Goal: Navigation & Orientation: Find specific page/section

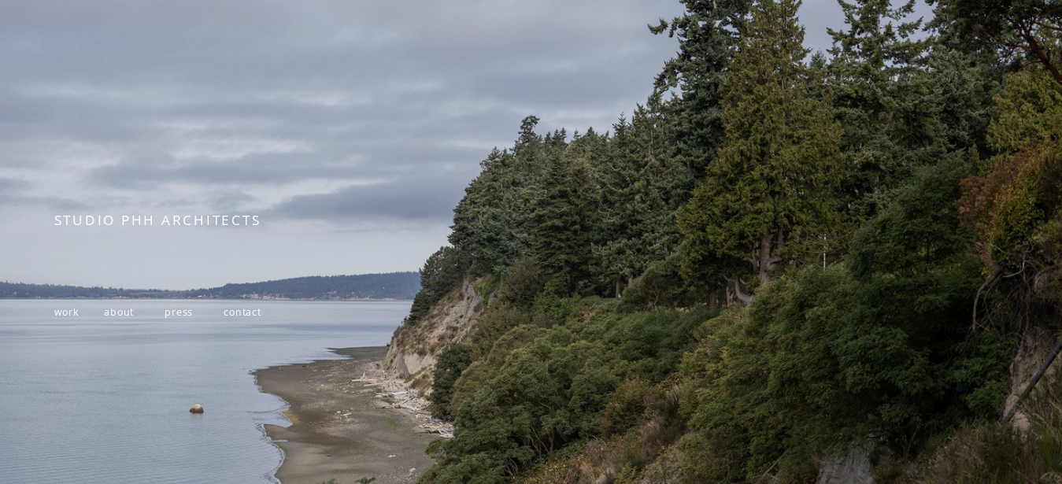
scroll to position [80, 0]
click at [81, 318] on span at bounding box center [92, 311] width 24 height 13
click at [76, 318] on span "work" at bounding box center [66, 311] width 25 height 13
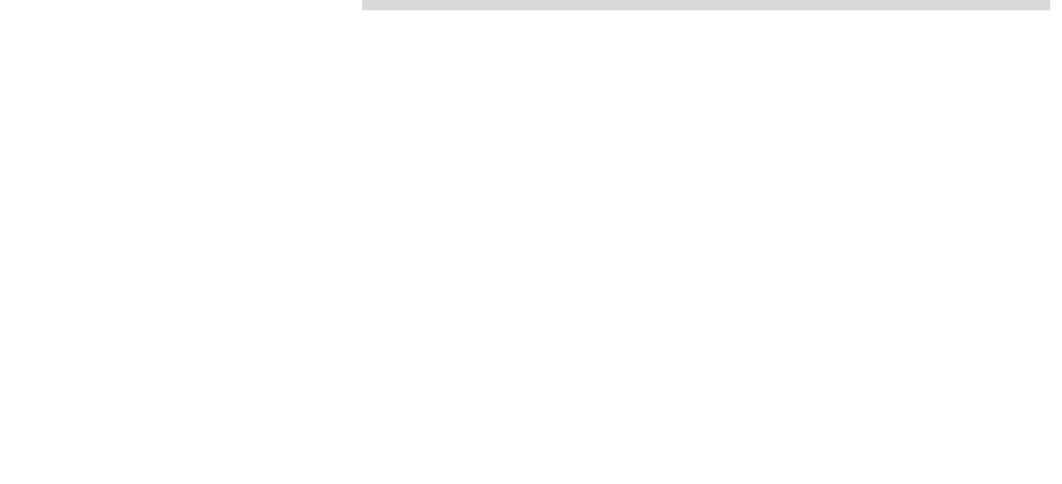
scroll to position [1566, 0]
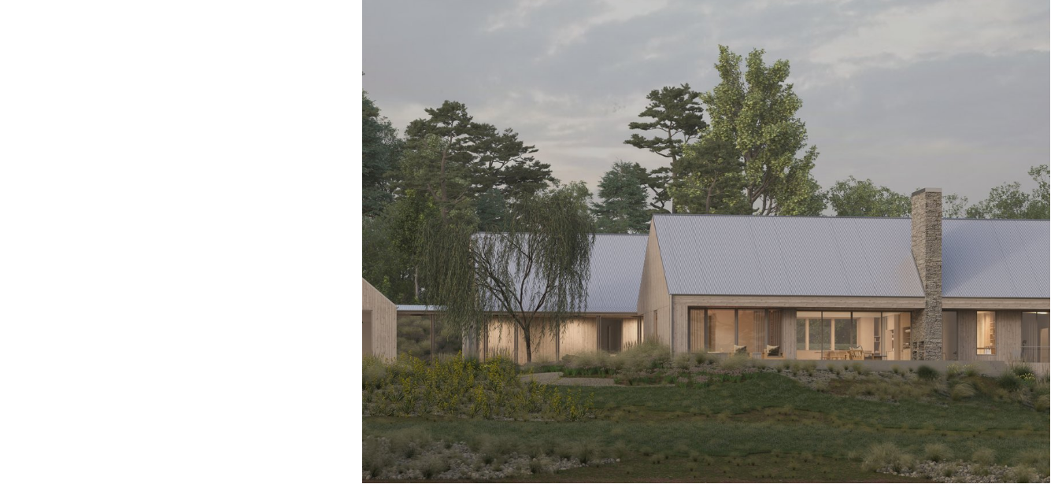
click at [744, 241] on div at bounding box center [706, 240] width 688 height 485
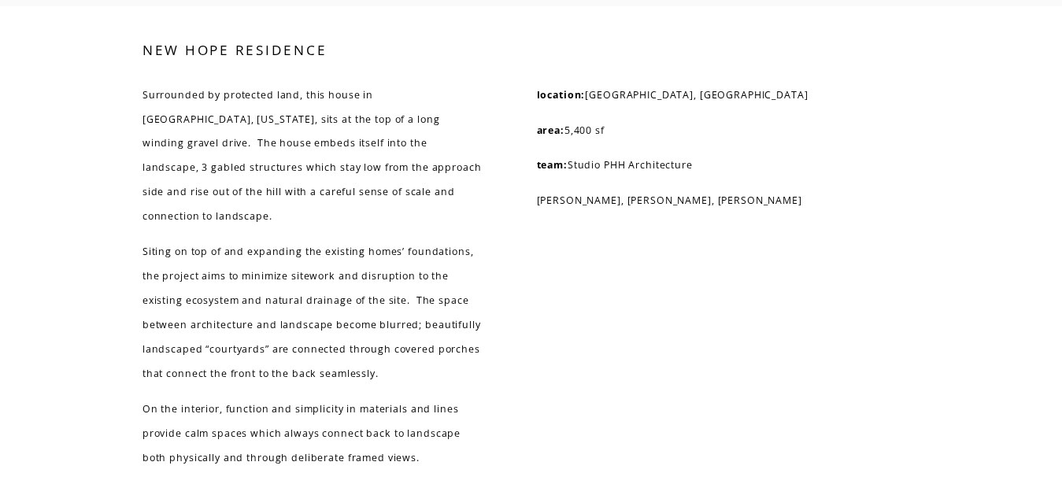
scroll to position [3538, 0]
